Goal: Transaction & Acquisition: Obtain resource

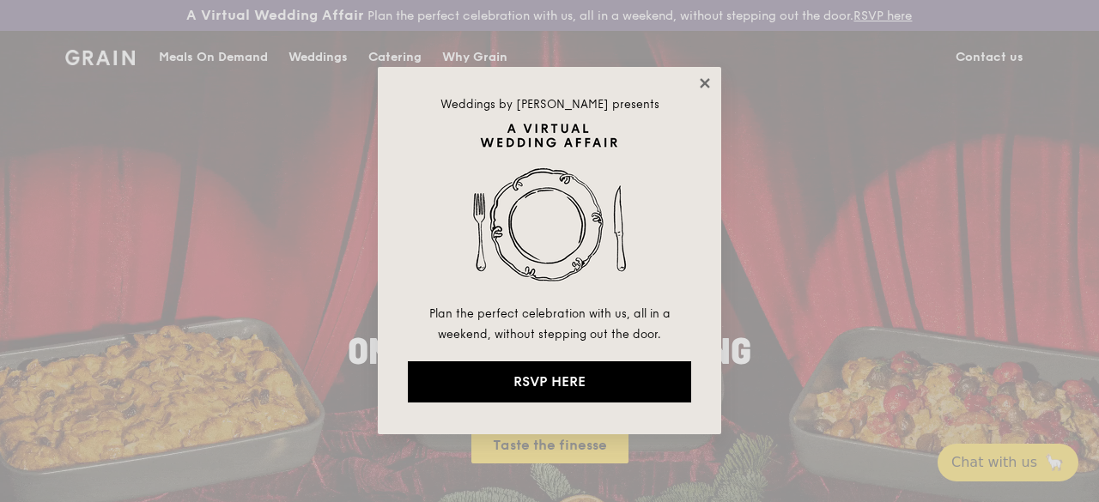
click at [709, 78] on icon at bounding box center [704, 83] width 15 height 15
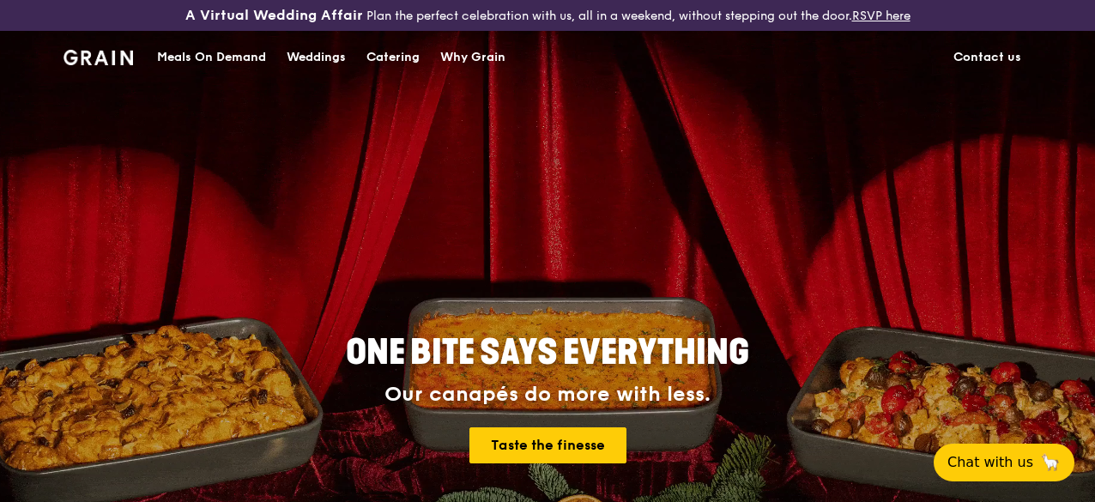
click at [377, 68] on div "Catering" at bounding box center [392, 57] width 53 height 51
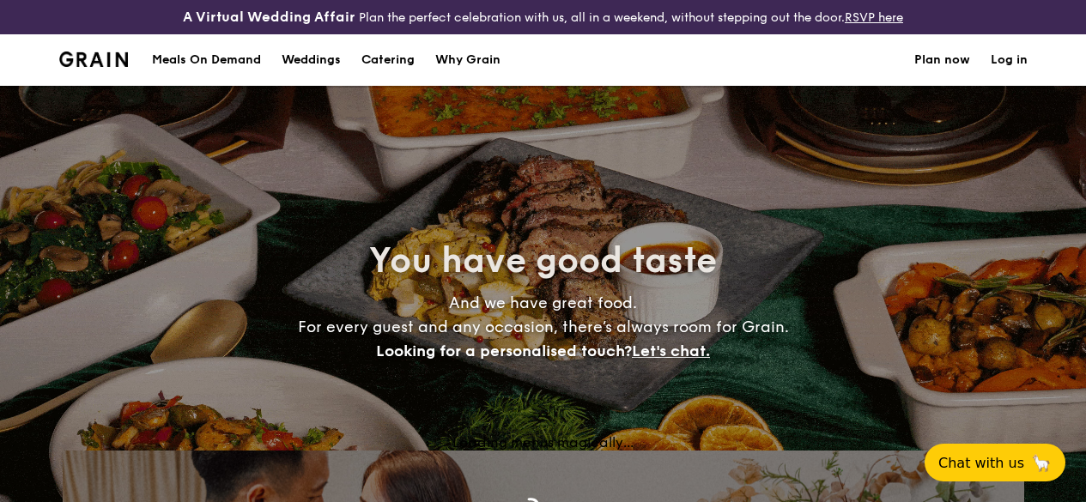
select select
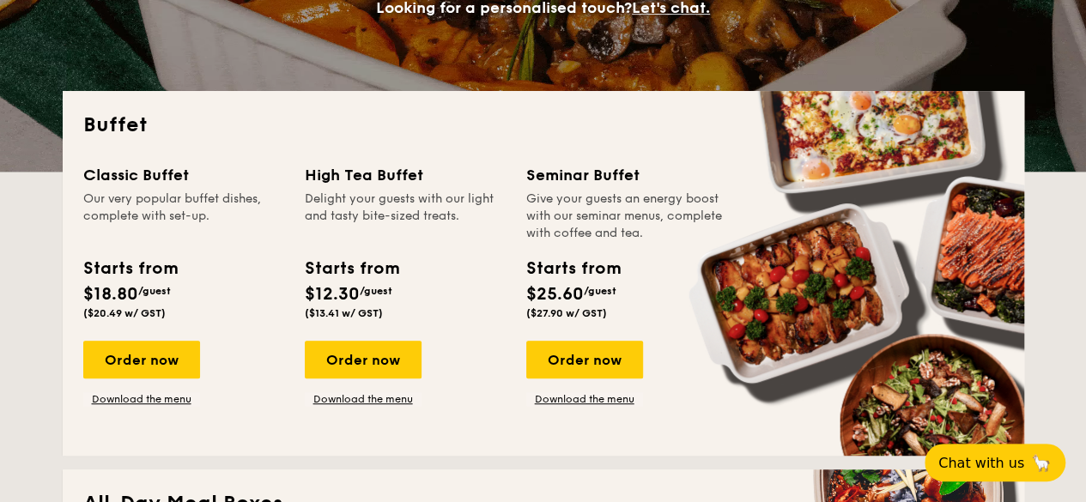
scroll to position [429, 0]
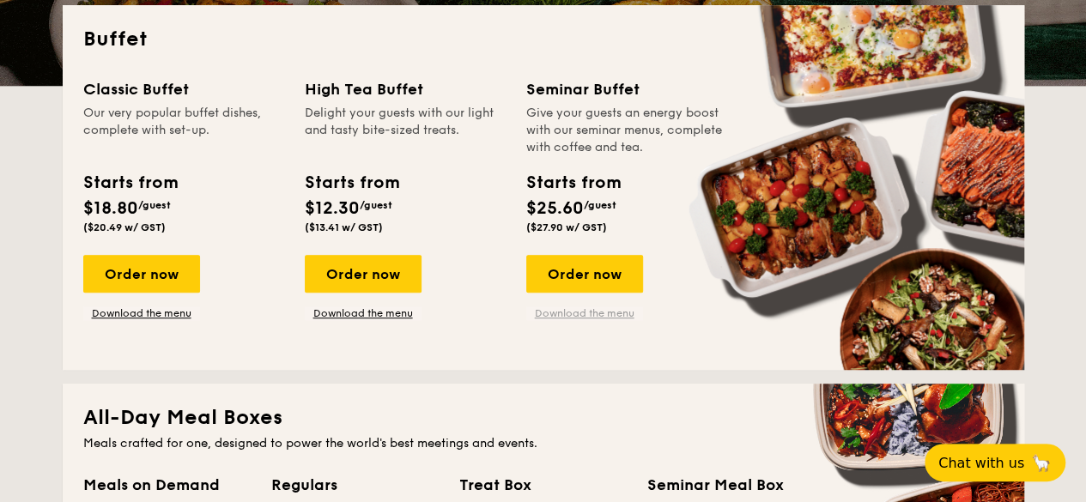
click at [586, 320] on link "Download the menu" at bounding box center [584, 313] width 117 height 14
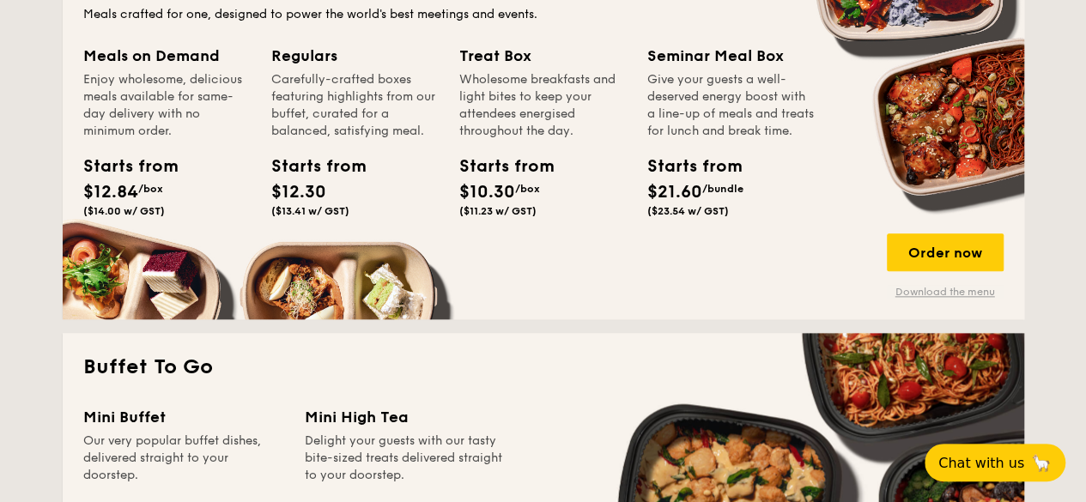
click at [908, 299] on link "Download the menu" at bounding box center [945, 292] width 117 height 14
